Goal: Transaction & Acquisition: Subscribe to service/newsletter

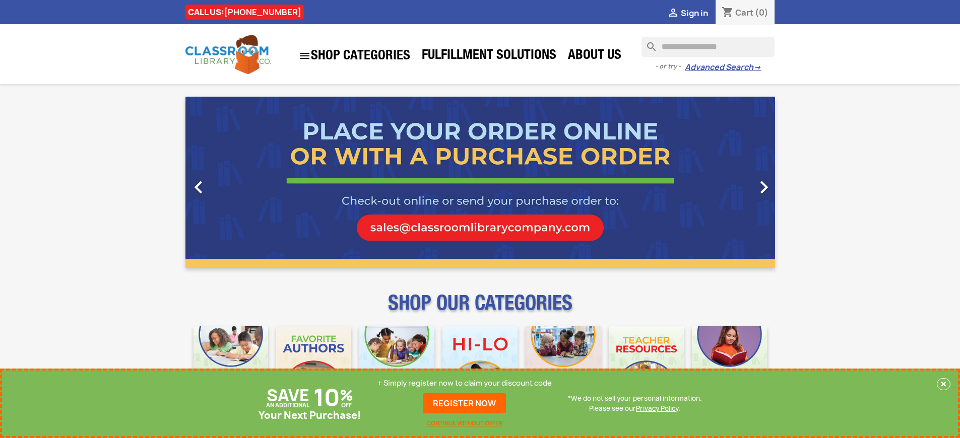
click at [464, 383] on p "+ Simply register now to claim your discount code" at bounding box center [464, 383] width 174 height 10
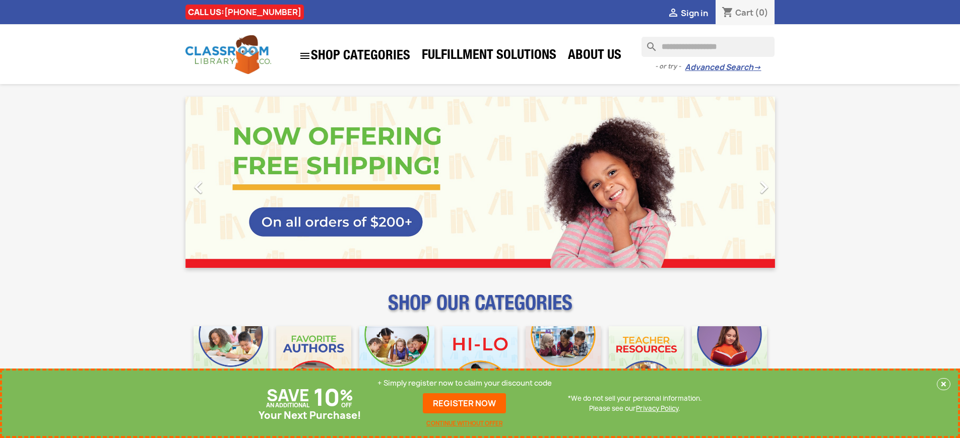
click at [464, 383] on p "+ Simply register now to claim your discount code" at bounding box center [464, 383] width 174 height 10
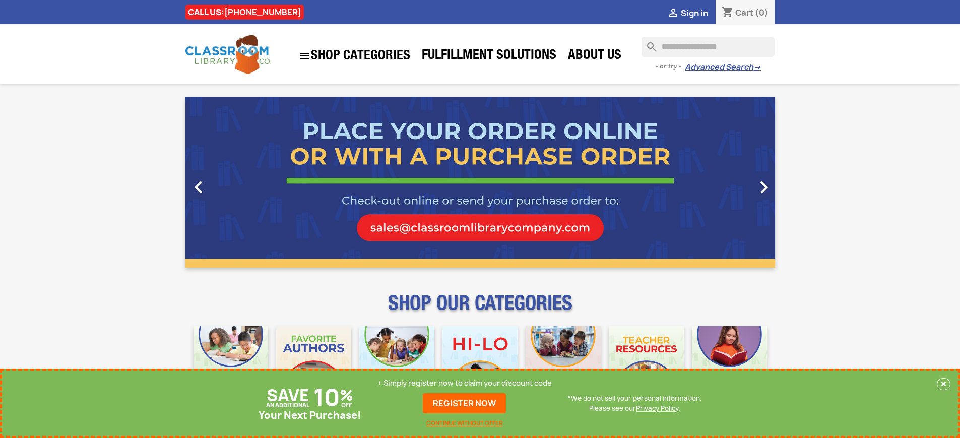
click at [464, 383] on p "+ Simply register now to claim your discount code" at bounding box center [464, 383] width 174 height 10
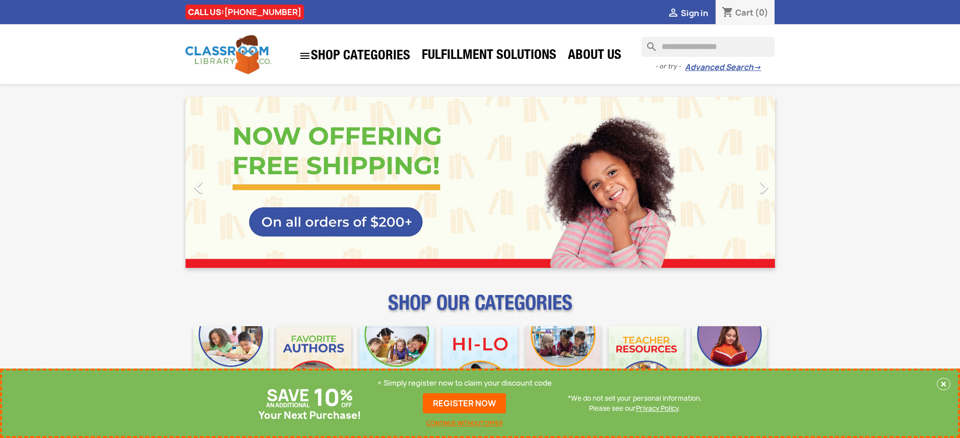
click at [464, 383] on p "+ Simply register now to claim your discount code" at bounding box center [464, 383] width 174 height 10
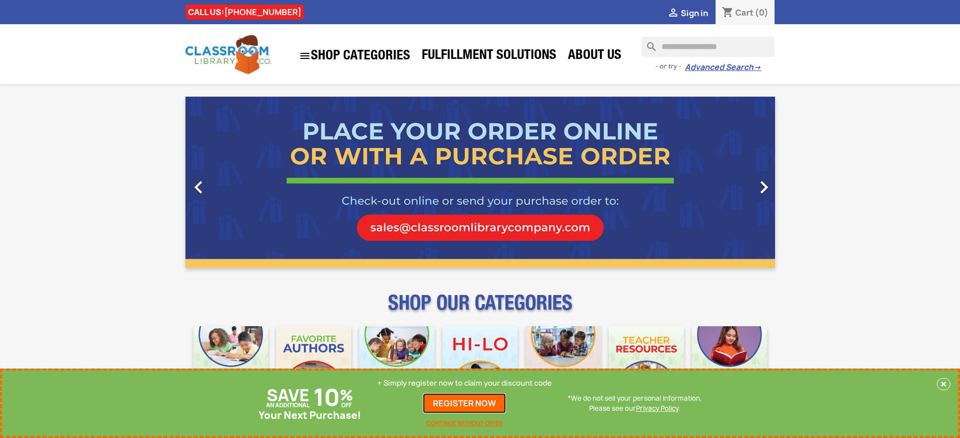
click at [464, 404] on link "REGISTER NOW" at bounding box center [464, 403] width 83 height 20
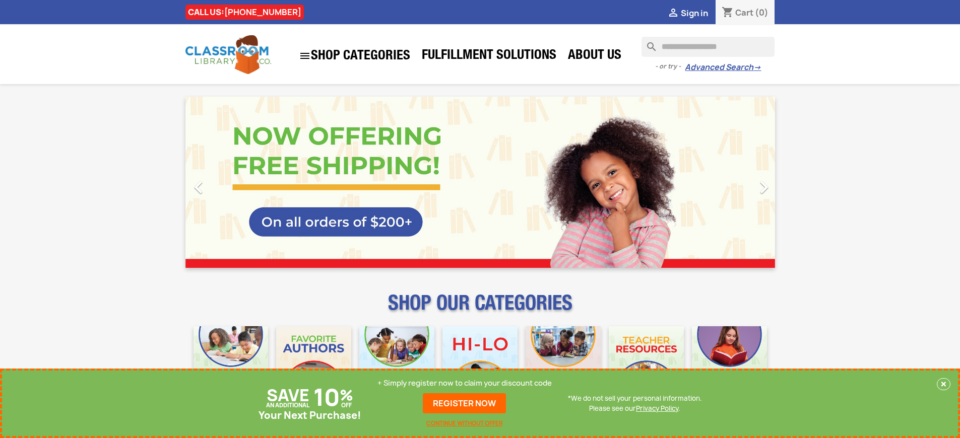
click at [464, 383] on p "+ Simply register now to claim your discount code" at bounding box center [464, 383] width 174 height 10
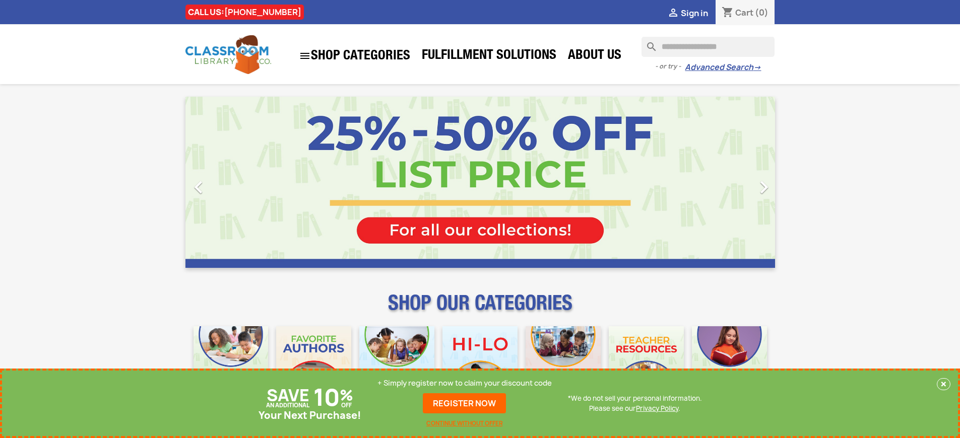
click at [464, 383] on p "+ Simply register now to claim your discount code" at bounding box center [464, 383] width 174 height 10
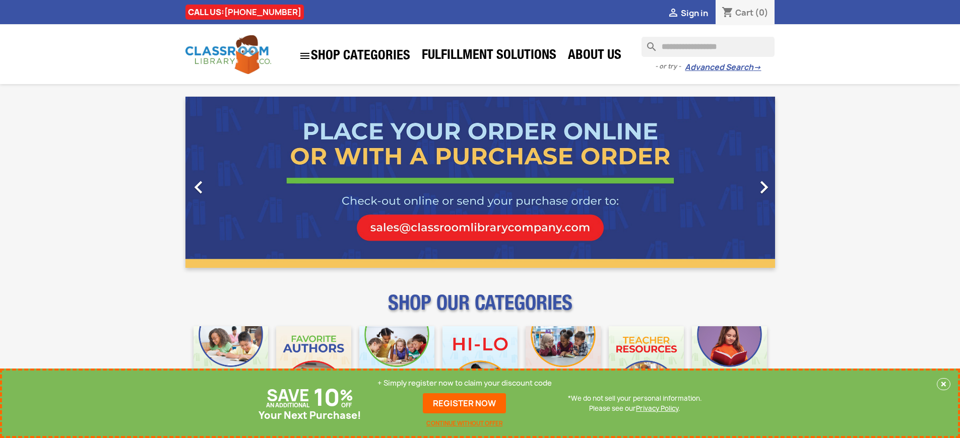
click at [464, 383] on p "+ Simply register now to claim your discount code" at bounding box center [464, 383] width 174 height 10
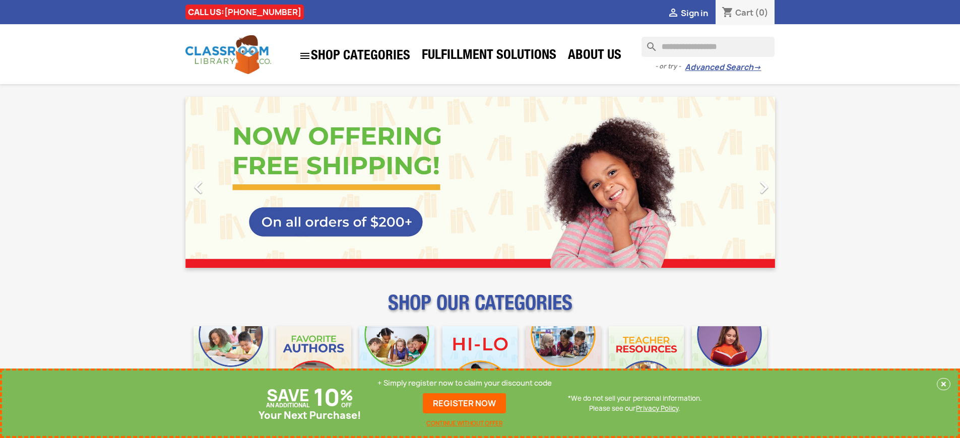
click at [464, 383] on p "+ Simply register now to claim your discount code" at bounding box center [464, 383] width 174 height 10
click at [464, 404] on link "REGISTER NOW" at bounding box center [464, 403] width 83 height 20
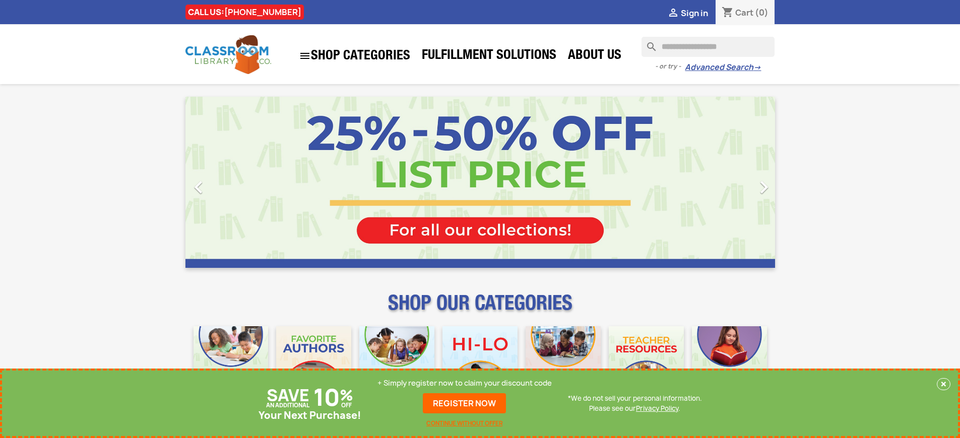
click at [464, 383] on p "+ Simply register now to claim your discount code" at bounding box center [464, 383] width 174 height 10
click at [464, 404] on link "REGISTER NOW" at bounding box center [464, 403] width 83 height 20
